Goal: Find specific page/section: Find specific page/section

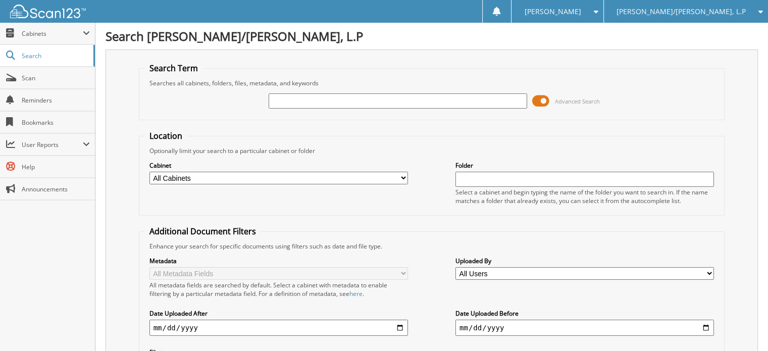
click at [279, 105] on input "text" at bounding box center [398, 100] width 258 height 15
type input "143503"
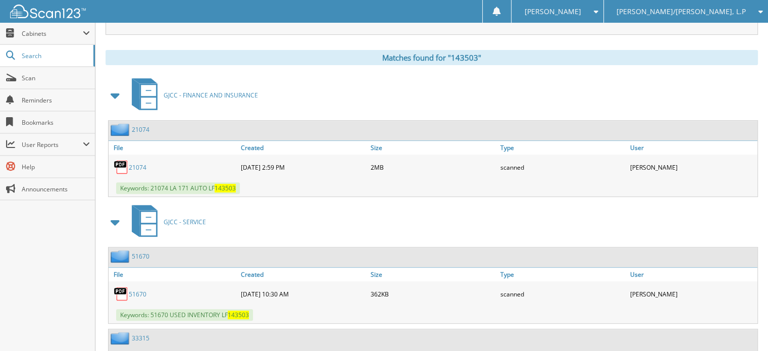
scroll to position [404, 0]
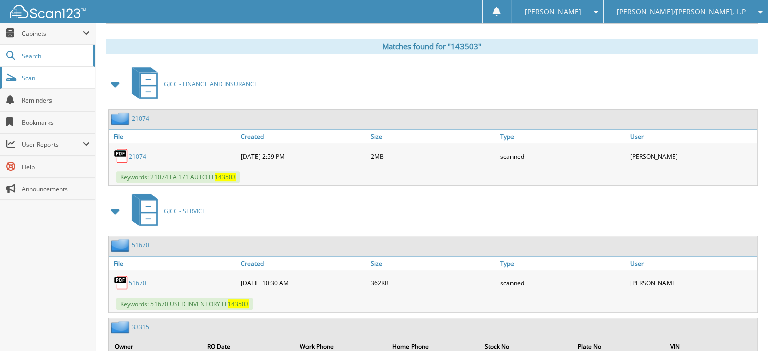
click at [39, 78] on span "Scan" at bounding box center [56, 78] width 68 height 9
